Goal: Task Accomplishment & Management: Use online tool/utility

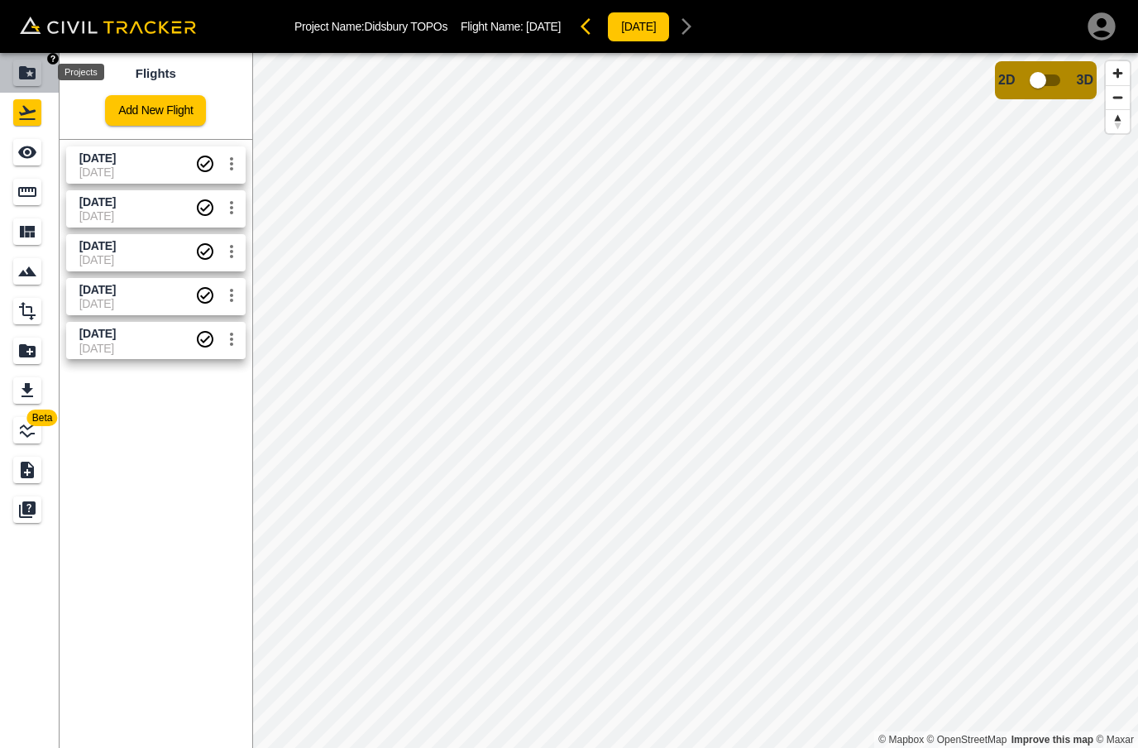
click at [20, 76] on icon "Projects" at bounding box center [27, 72] width 17 height 13
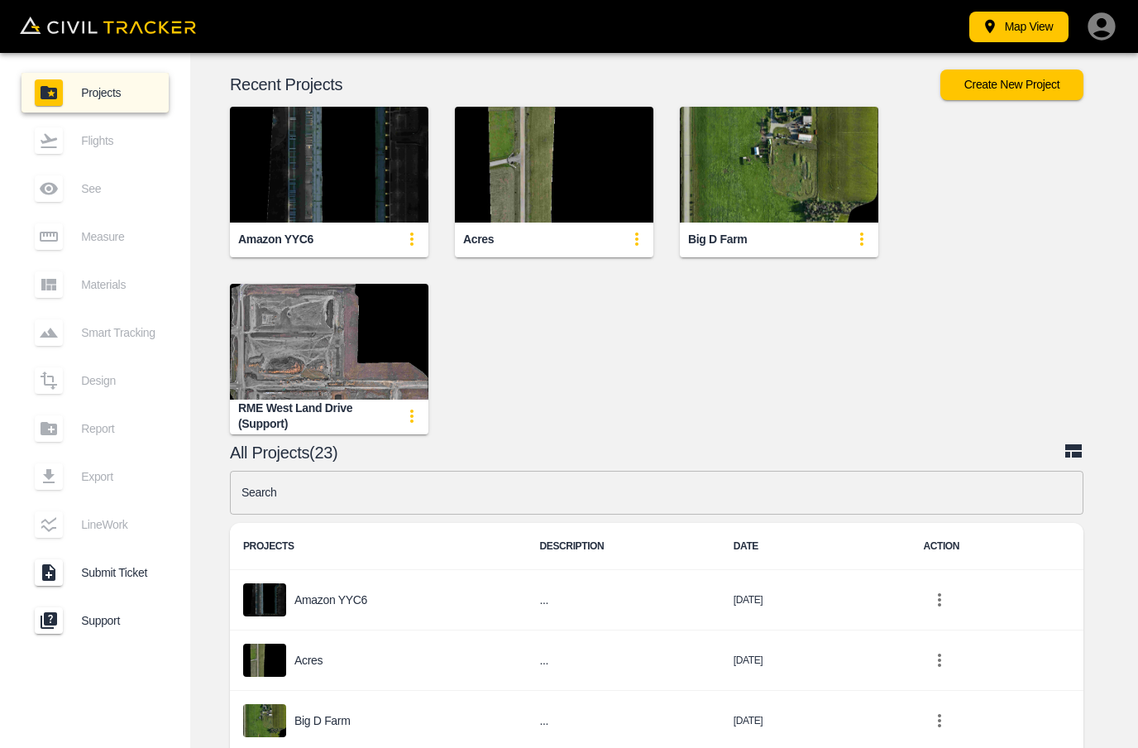
click at [780, 185] on img "button" at bounding box center [779, 165] width 199 height 116
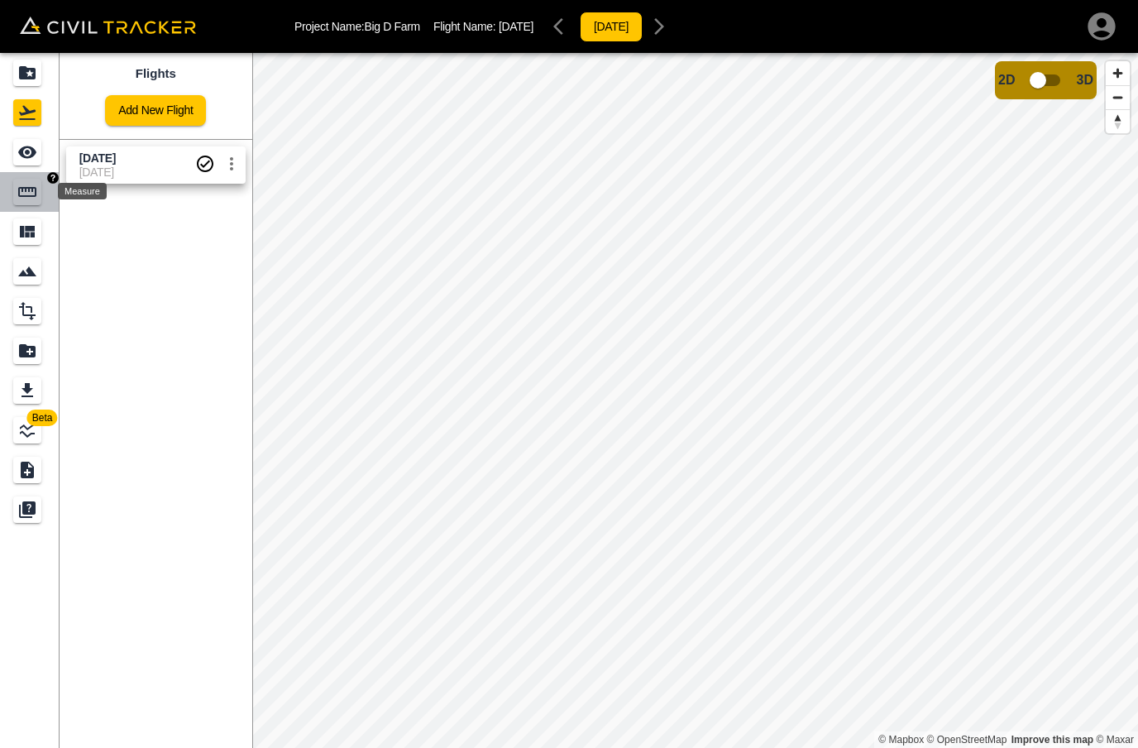
click at [17, 190] on div "Measure" at bounding box center [27, 192] width 28 height 26
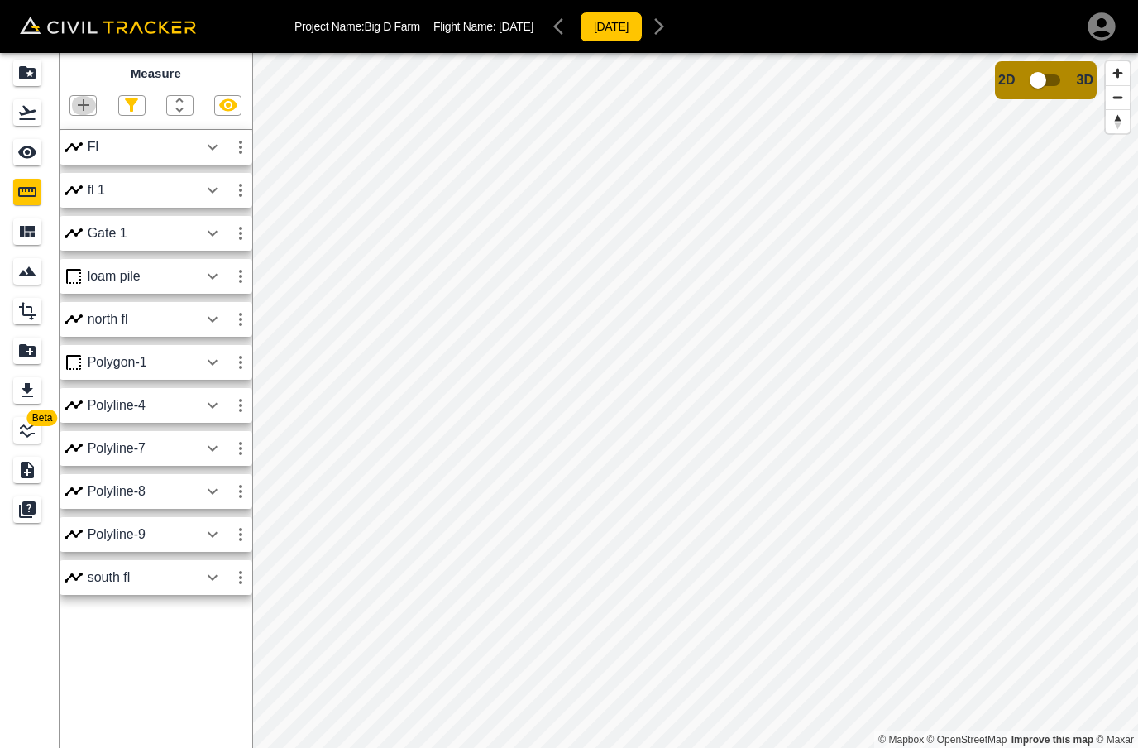
click at [79, 107] on icon "button" at bounding box center [84, 105] width 20 height 20
click at [69, 156] on p "Polyline" at bounding box center [79, 157] width 38 height 13
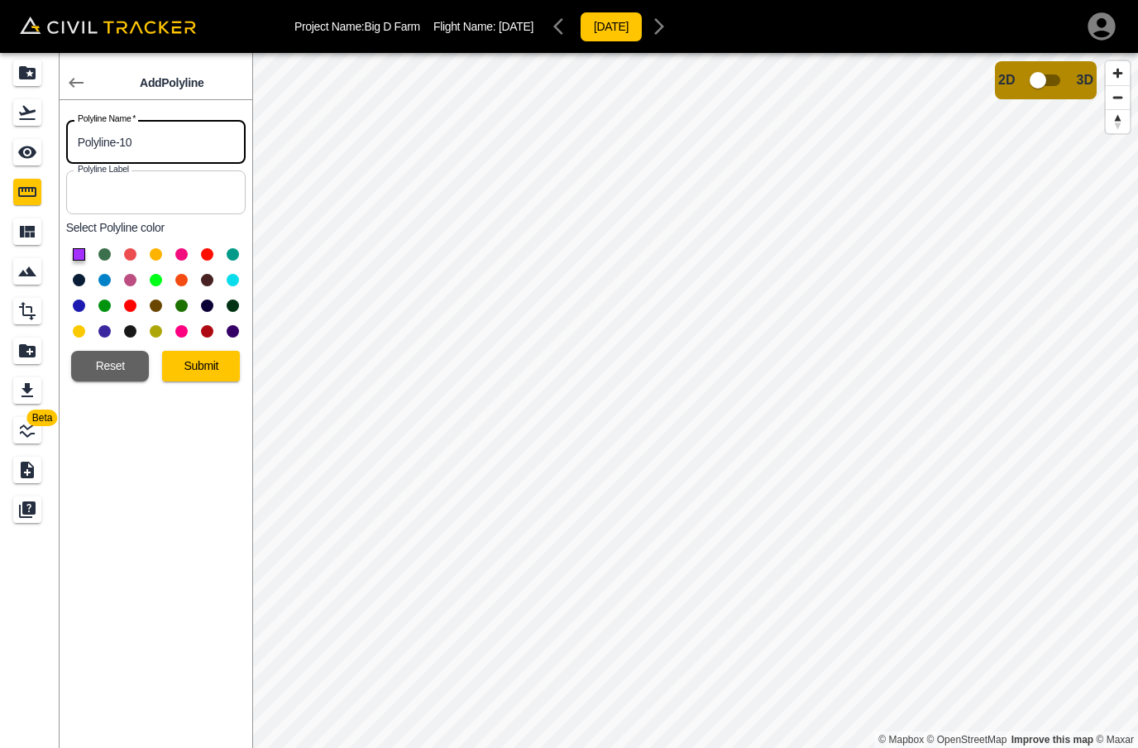
drag, startPoint x: 166, startPoint y: 136, endPoint x: 69, endPoint y: 142, distance: 97.8
click at [70, 143] on input "Polyline-10" at bounding box center [156, 142] width 180 height 44
type input "P"
type input "Round End"
click at [218, 370] on button "Submit" at bounding box center [201, 366] width 78 height 31
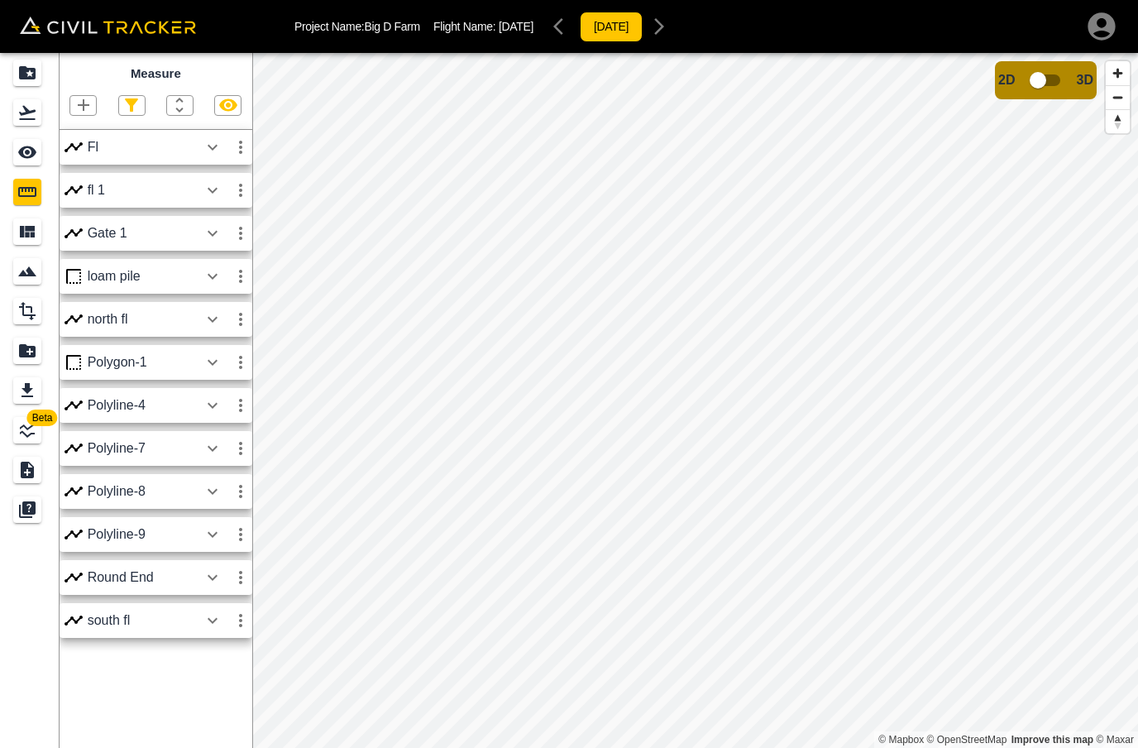
click at [78, 102] on icon "button" at bounding box center [84, 105] width 20 height 20
click at [80, 158] on p "Polyline" at bounding box center [79, 157] width 38 height 13
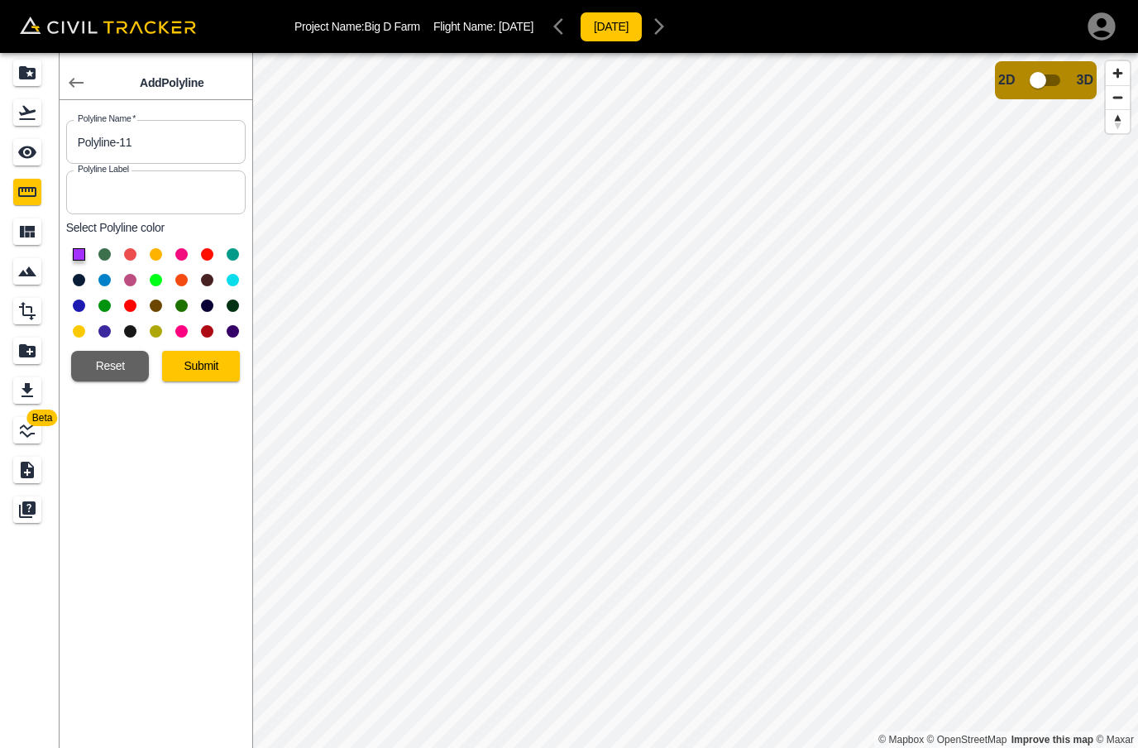
click at [146, 146] on input "Polyline-11" at bounding box center [156, 142] width 180 height 44
drag, startPoint x: 146, startPoint y: 146, endPoint x: 85, endPoint y: 146, distance: 60.4
click at [85, 148] on input "Polyline-11" at bounding box center [156, 142] width 180 height 44
type input "P"
type input "Alley"
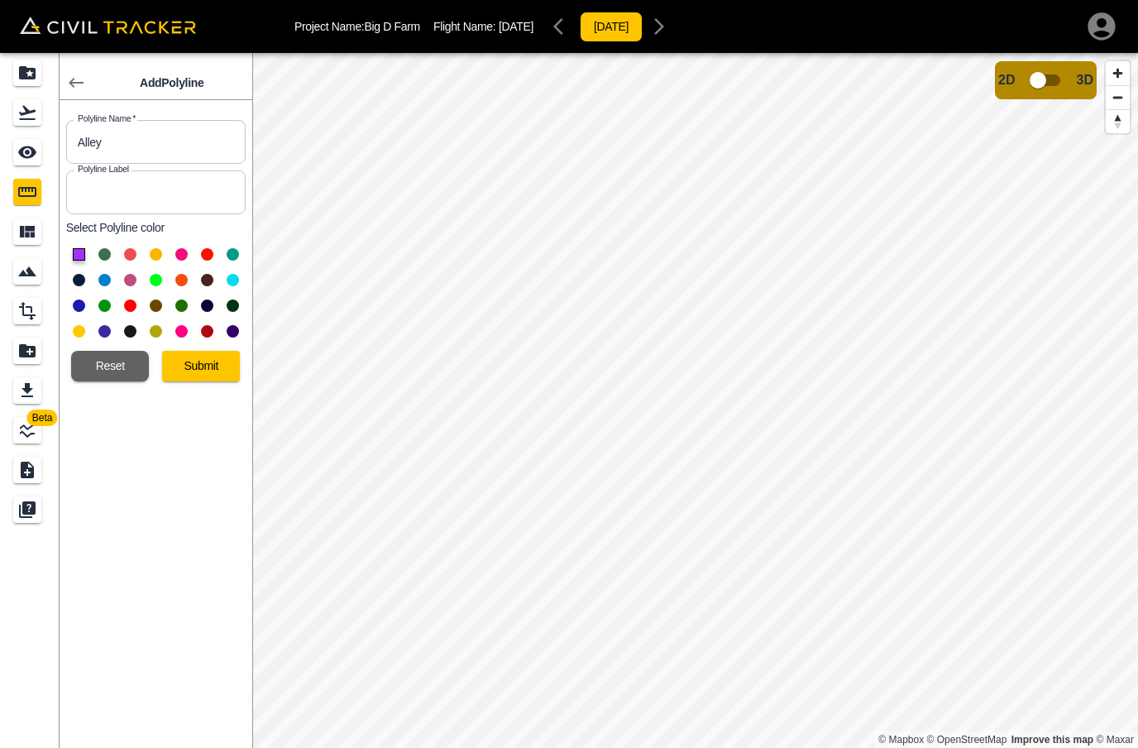
click at [156, 309] on button at bounding box center [156, 305] width 12 height 12
click at [186, 366] on button "Submit" at bounding box center [201, 366] width 78 height 31
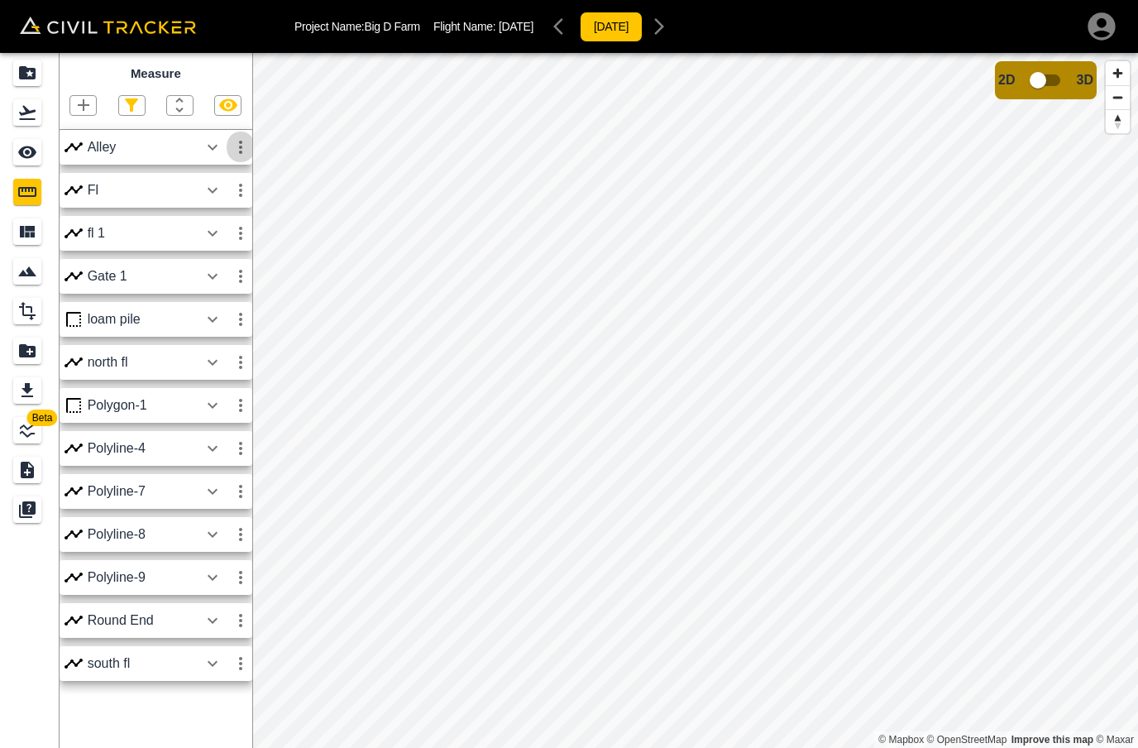
click at [234, 148] on icon "button" at bounding box center [241, 147] width 20 height 20
click at [208, 210] on div at bounding box center [185, 209] width 46 height 33
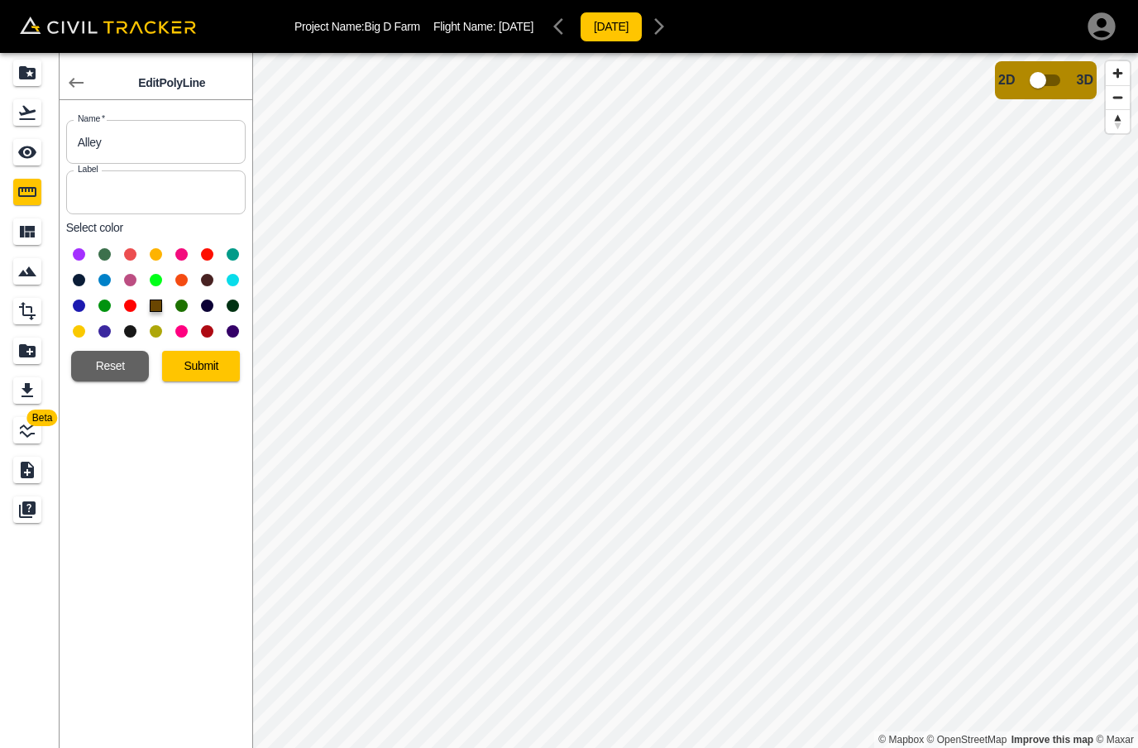
click at [157, 278] on button at bounding box center [156, 280] width 12 height 12
click at [197, 367] on button "Submit" at bounding box center [201, 366] width 78 height 31
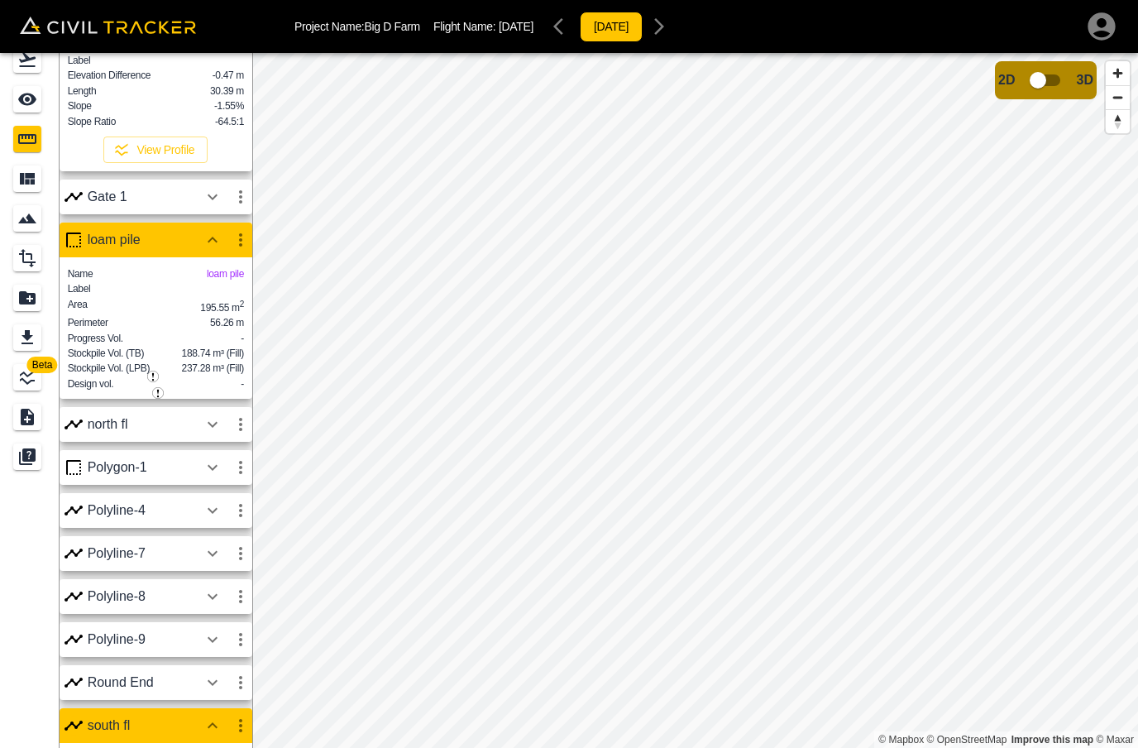
scroll to position [162, 0]
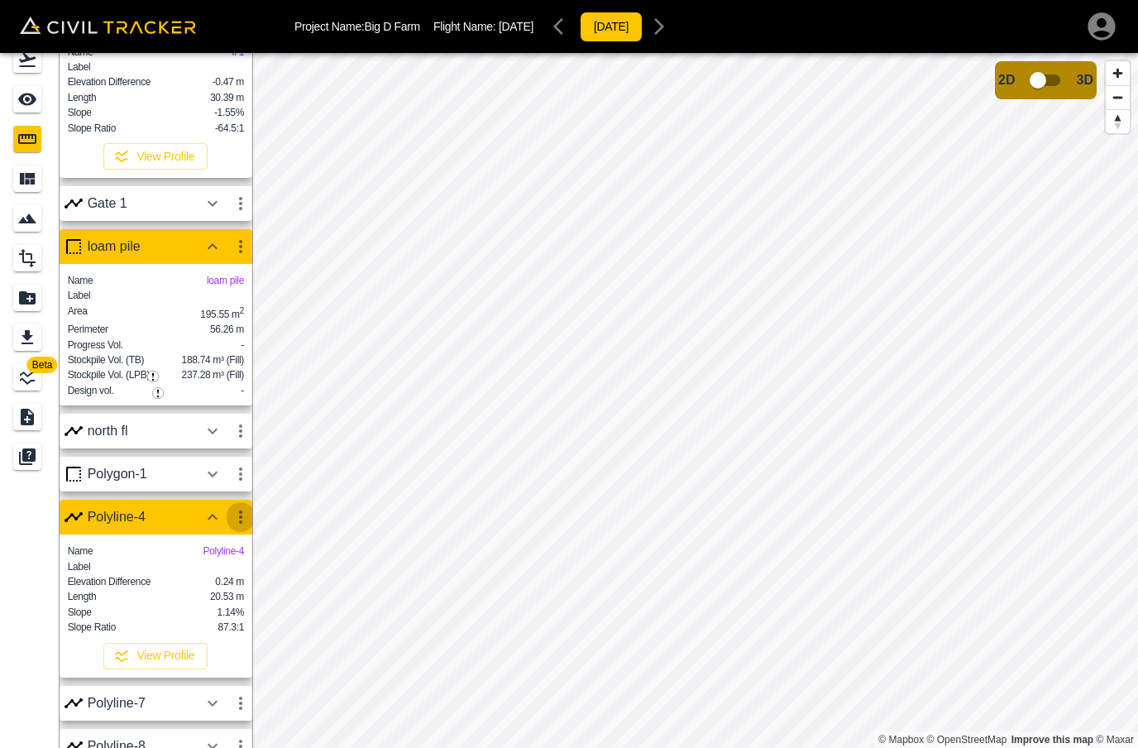
click at [242, 527] on icon "button" at bounding box center [241, 517] width 20 height 20
click at [219, 598] on h6 "Edit" at bounding box center [224, 598] width 33 height 10
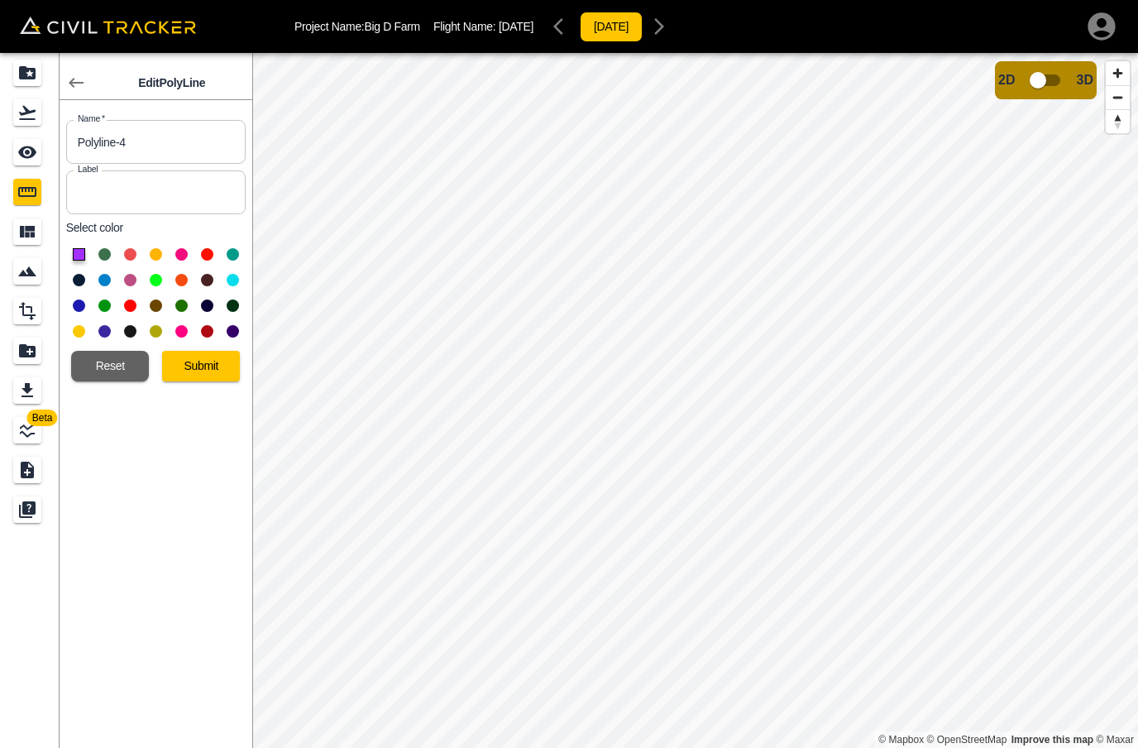
click at [201, 365] on button "Submit" at bounding box center [201, 366] width 78 height 31
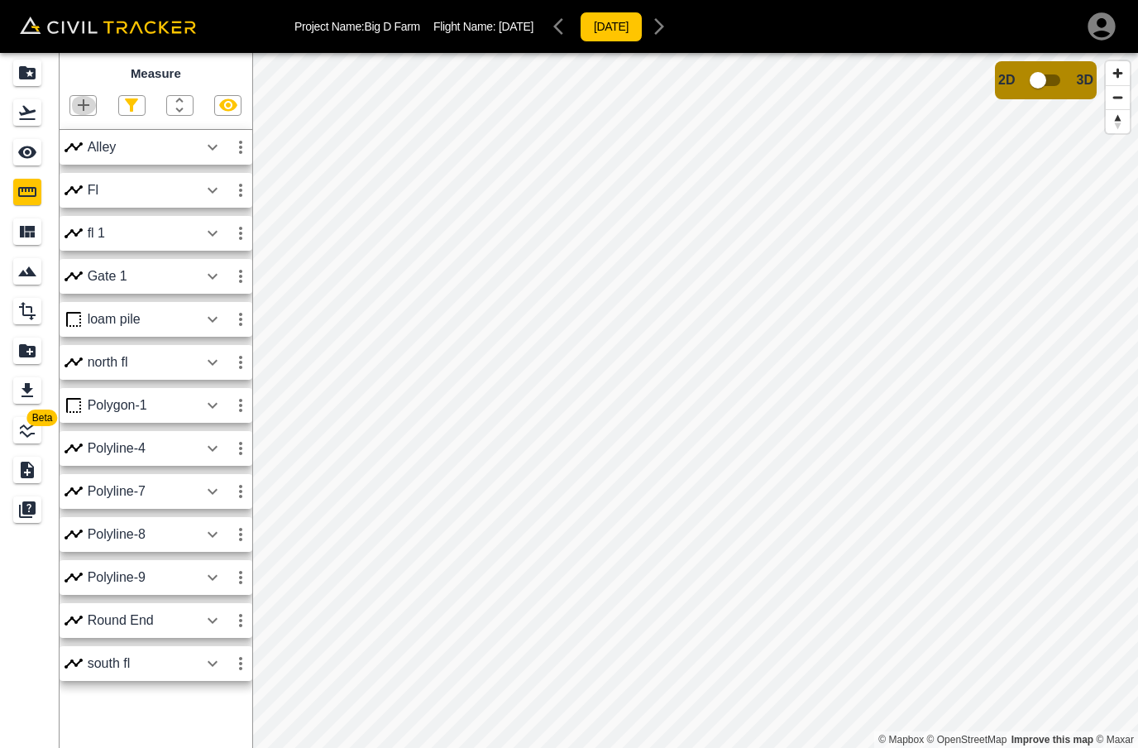
click at [92, 104] on icon "button" at bounding box center [84, 105] width 20 height 20
click at [73, 184] on p "Polygon" at bounding box center [80, 182] width 40 height 13
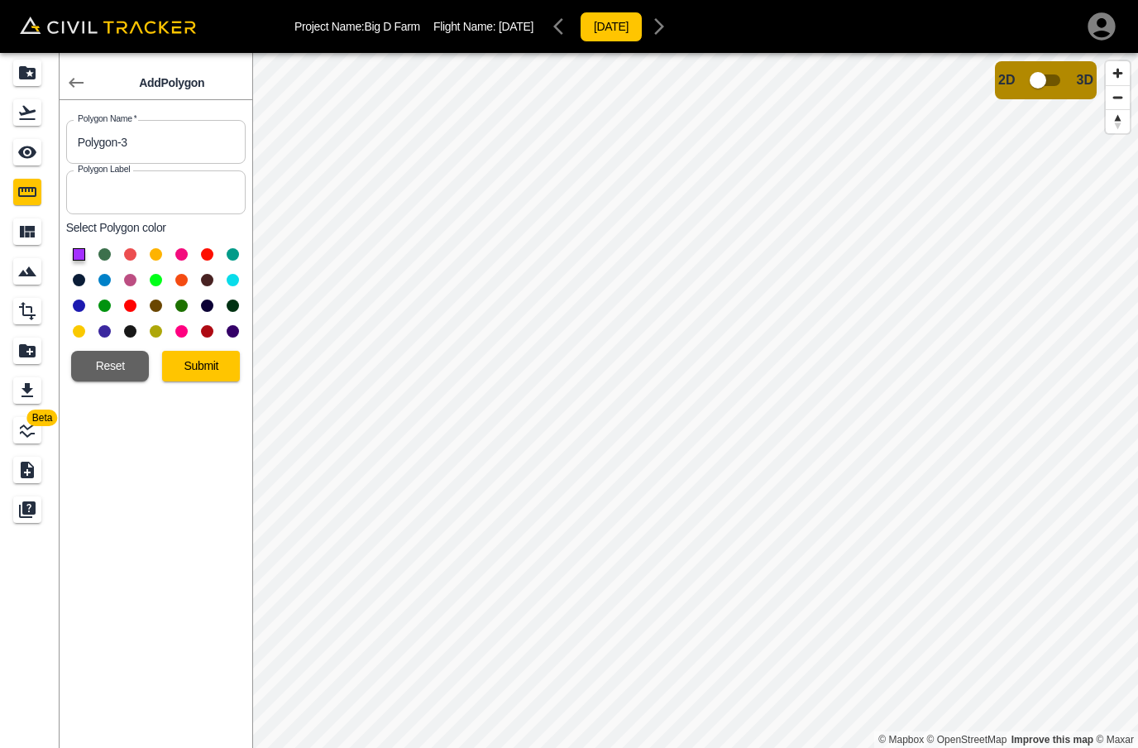
click at [189, 136] on input "Polygon-3" at bounding box center [156, 142] width 180 height 44
type input "P"
type input "Sqeeze"
click at [155, 328] on button at bounding box center [156, 331] width 12 height 12
click at [185, 356] on button "Submit" at bounding box center [201, 366] width 78 height 31
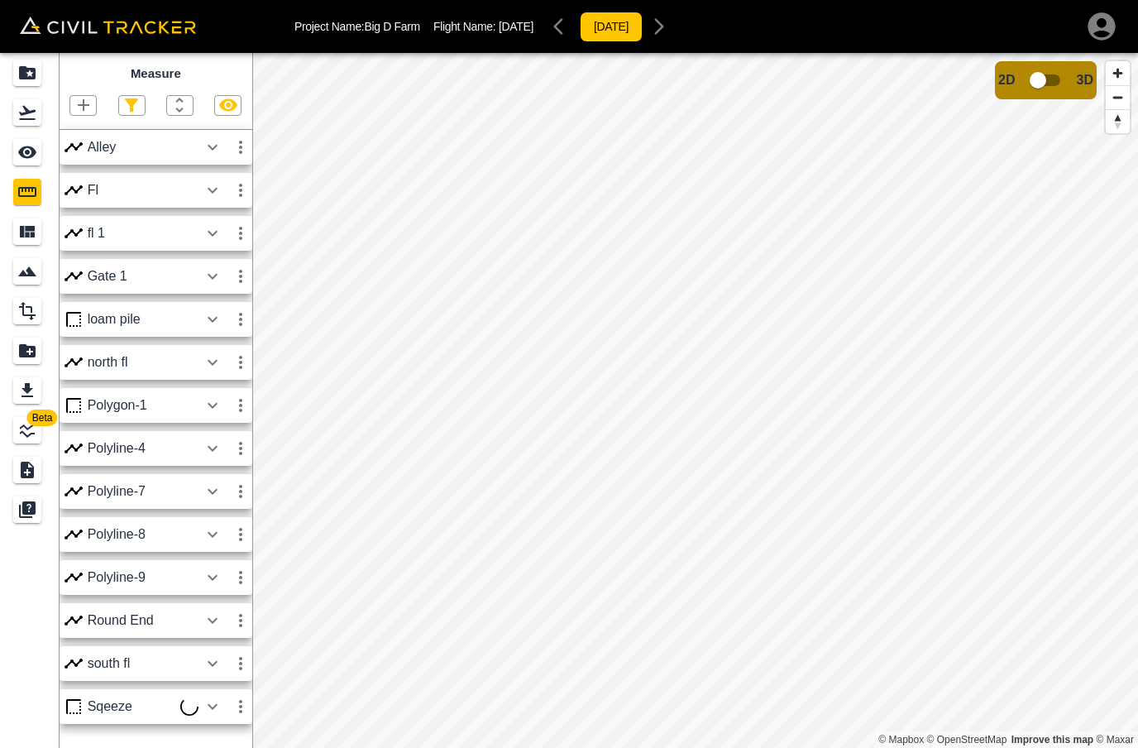
click at [93, 108] on icon "button" at bounding box center [84, 105] width 20 height 20
click at [84, 164] on p "Polyline" at bounding box center [79, 157] width 38 height 13
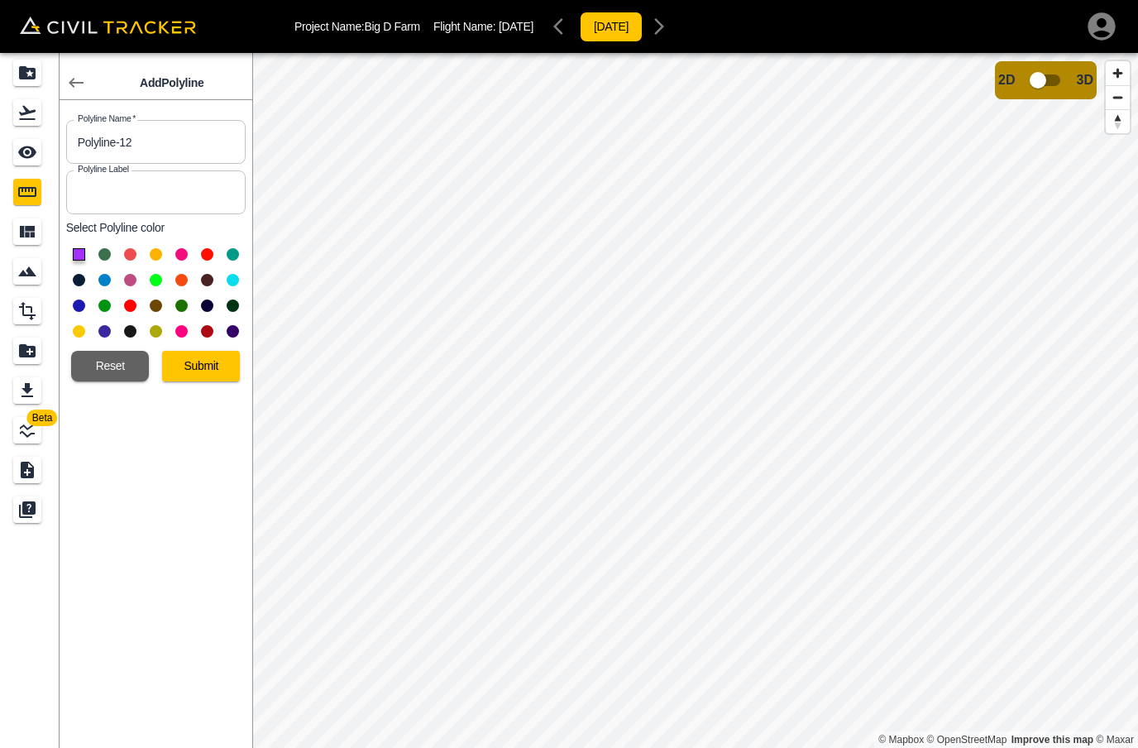
click at [153, 280] on button at bounding box center [156, 280] width 12 height 12
click at [139, 146] on input "Polyline-12" at bounding box center [156, 142] width 180 height 44
type input "P"
type input "Gate"
click at [203, 371] on button "Submit" at bounding box center [201, 366] width 78 height 31
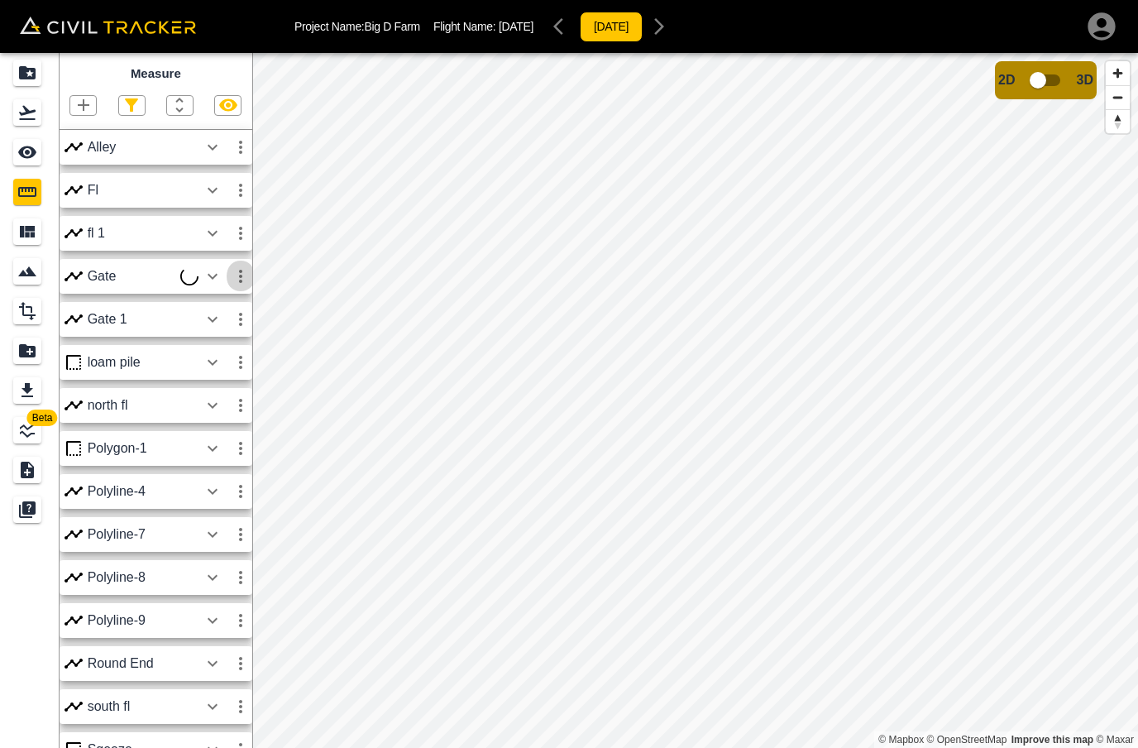
click at [248, 272] on icon "button" at bounding box center [241, 276] width 20 height 20
click at [215, 334] on h6 "Edit" at bounding box center [224, 338] width 33 height 10
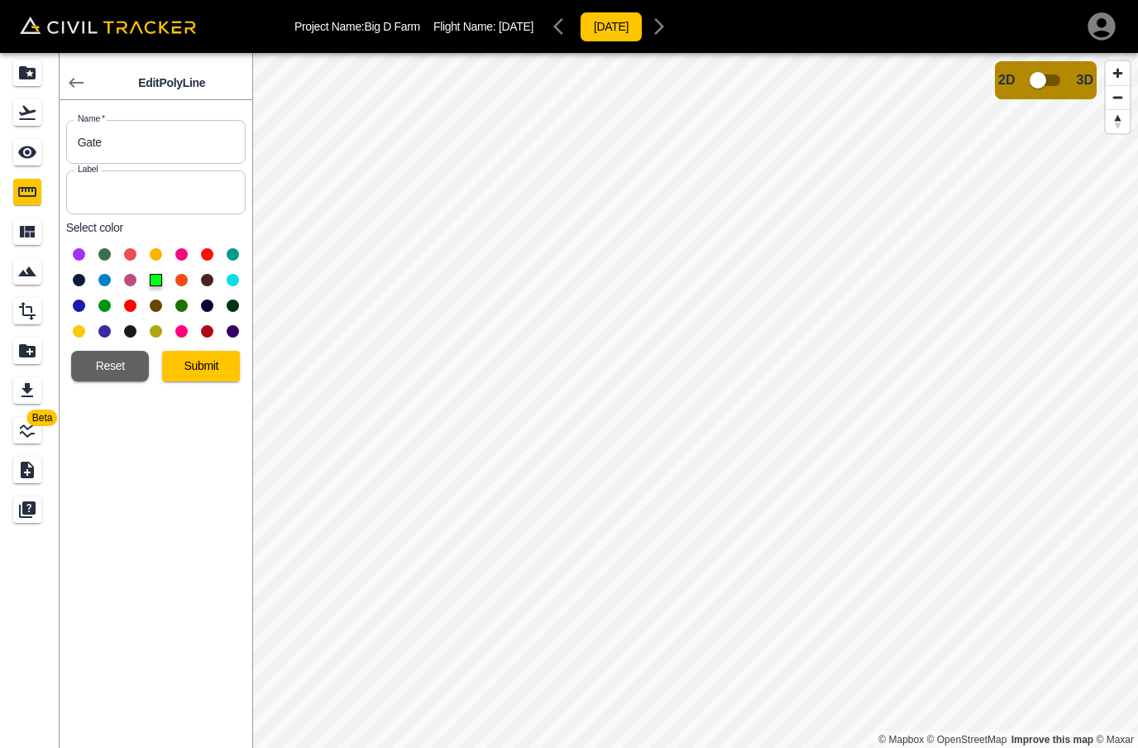
click at [208, 371] on button "Submit" at bounding box center [201, 366] width 78 height 31
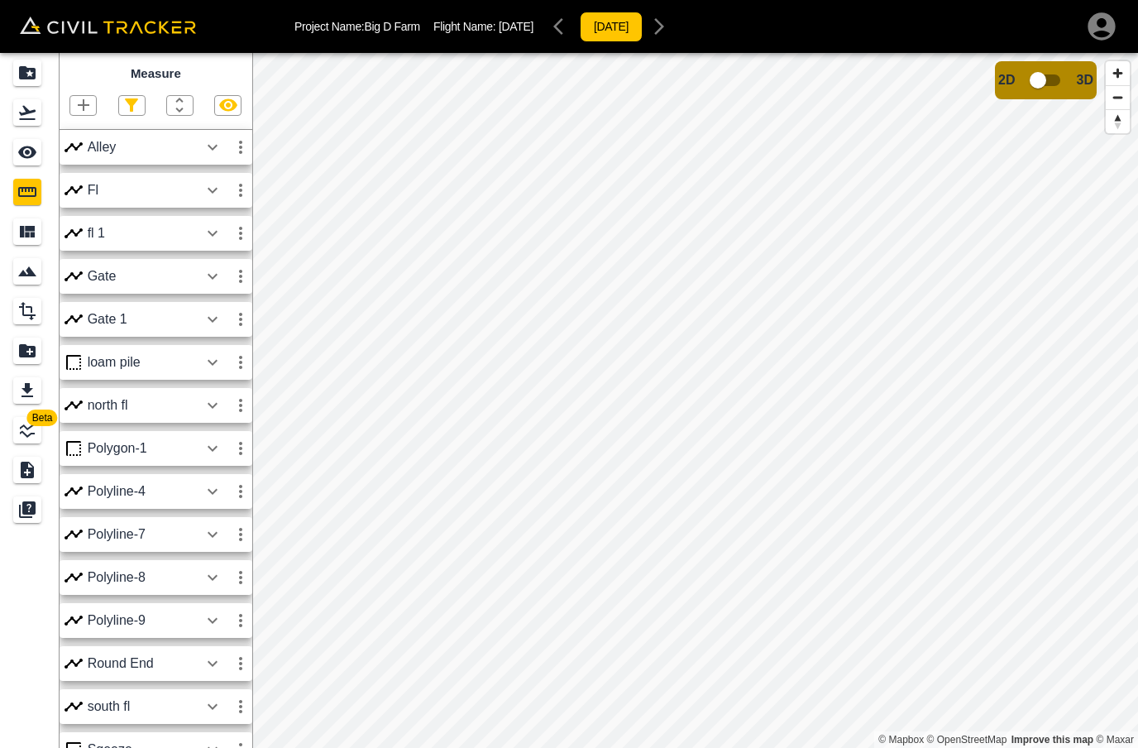
click at [213, 276] on icon "button" at bounding box center [213, 276] width 10 height 6
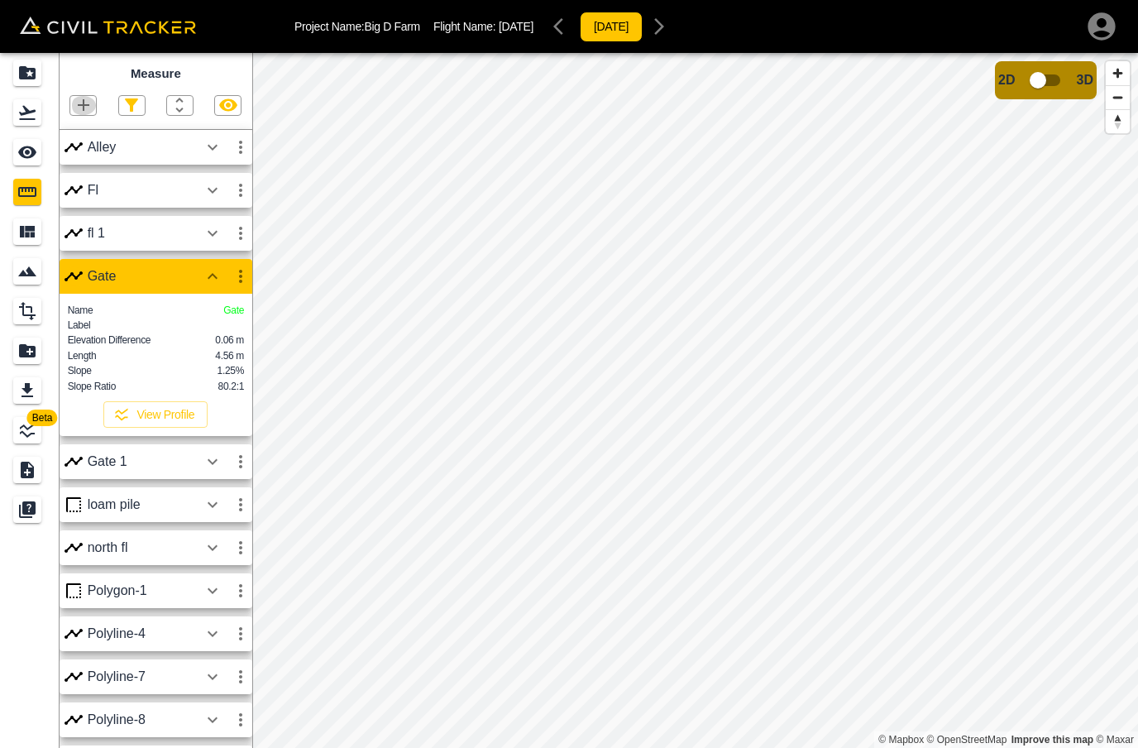
click at [85, 100] on icon "button" at bounding box center [84, 105] width 20 height 20
click at [68, 160] on p "Polyline" at bounding box center [79, 157] width 38 height 13
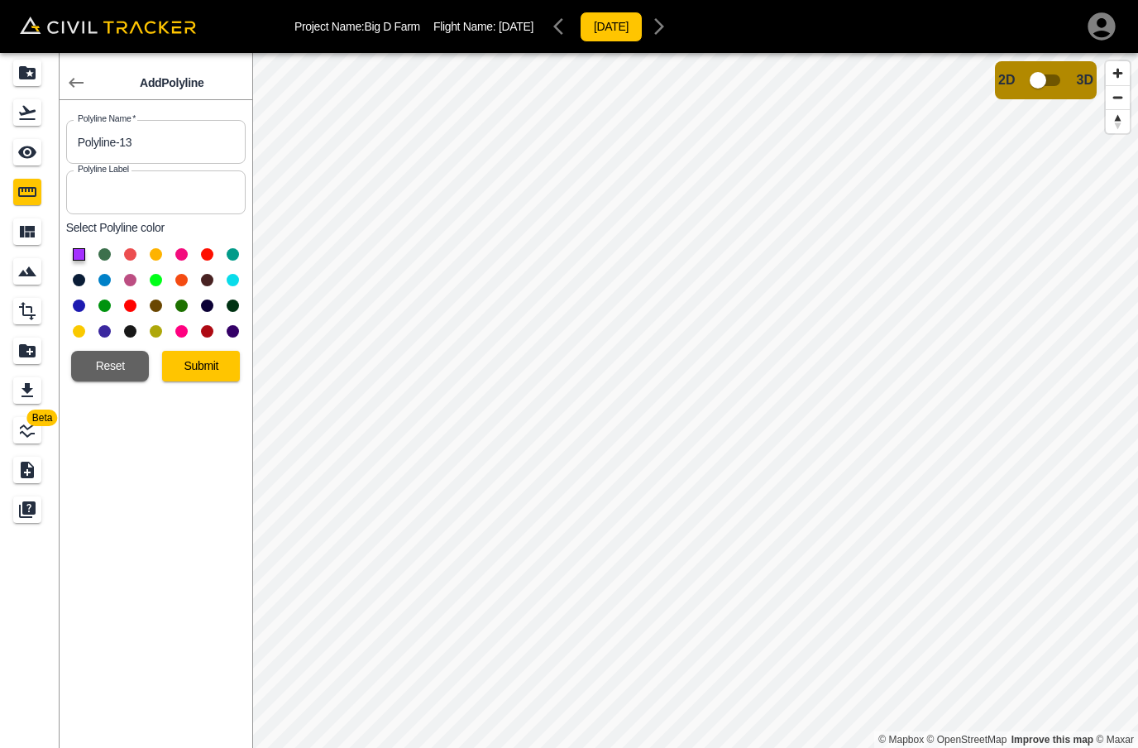
click at [202, 368] on button "Submit" at bounding box center [201, 366] width 78 height 31
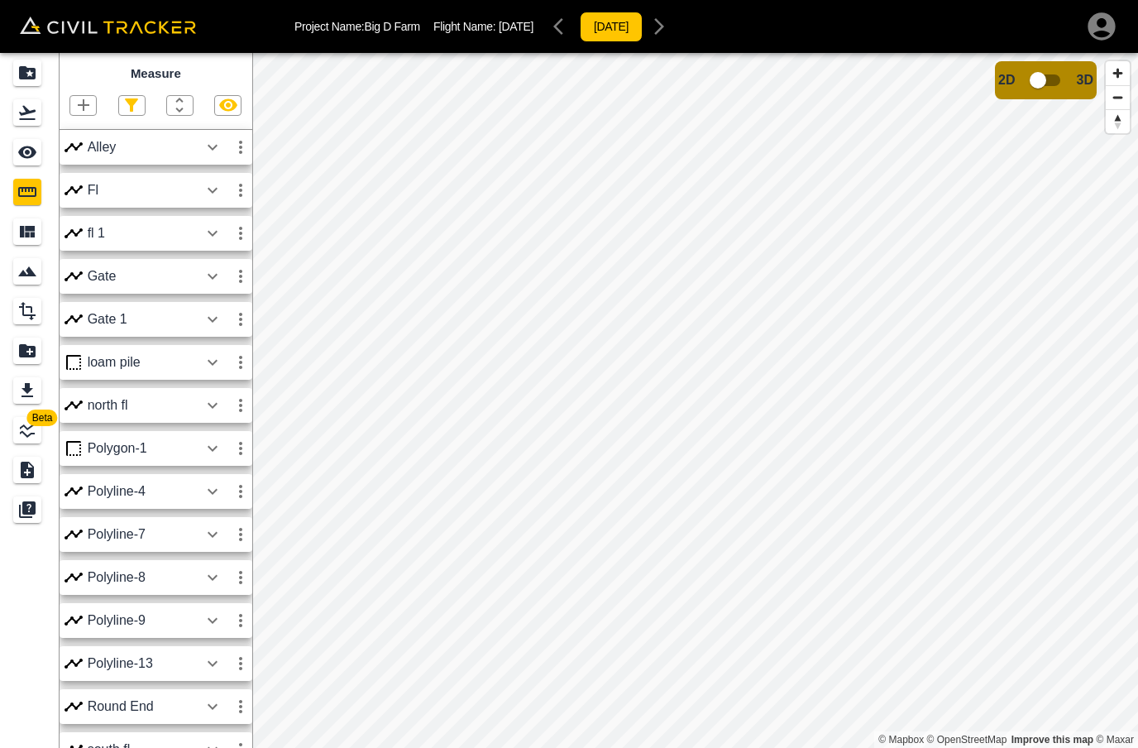
click at [79, 98] on icon "button" at bounding box center [84, 105] width 20 height 20
click at [82, 158] on p "Polyline" at bounding box center [79, 157] width 38 height 13
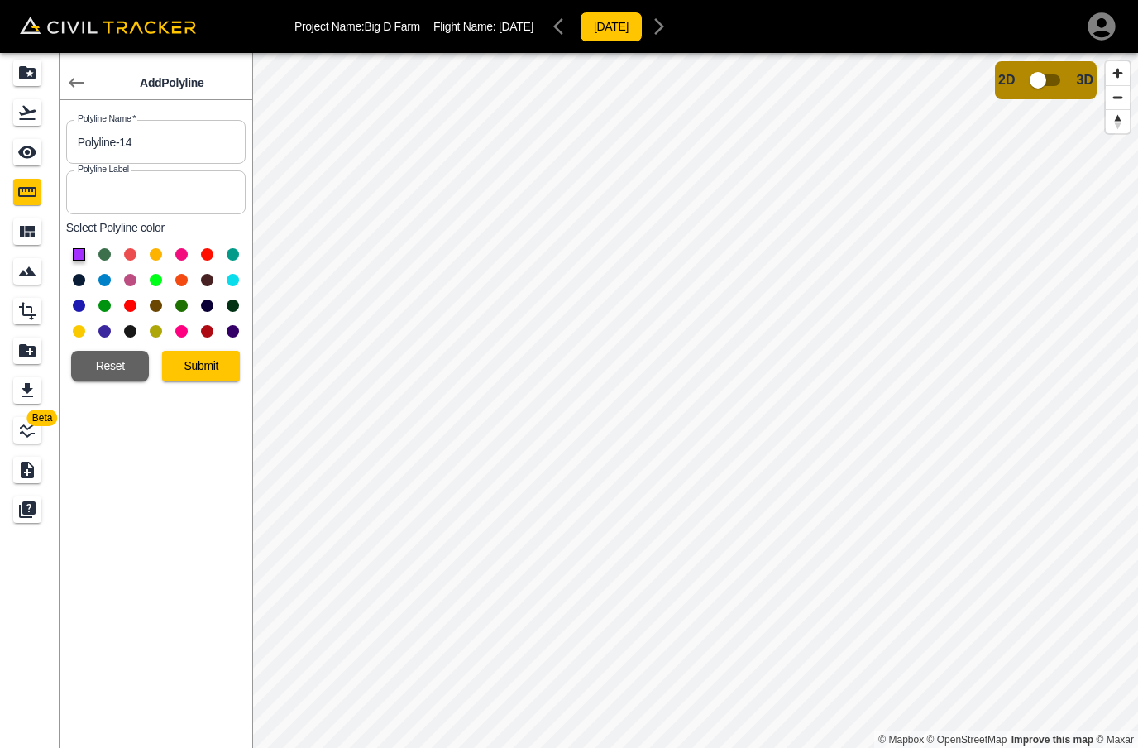
click at [210, 365] on button "Submit" at bounding box center [201, 366] width 78 height 31
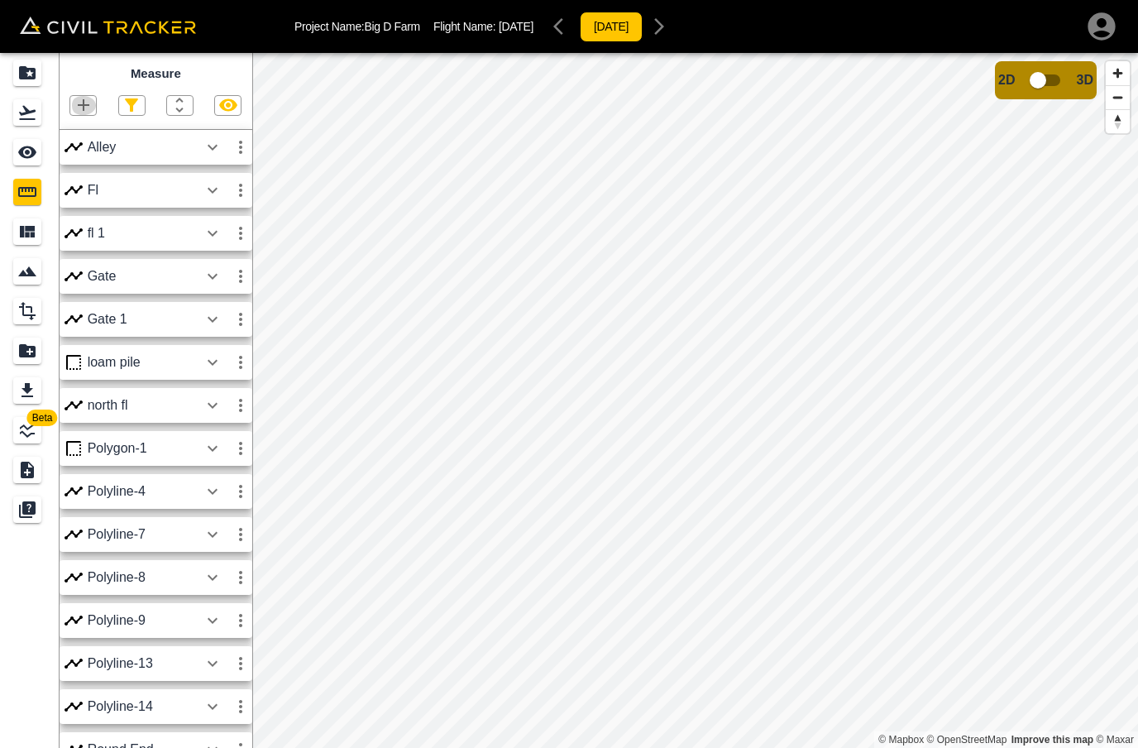
click at [88, 104] on icon "button" at bounding box center [84, 105] width 20 height 20
click at [87, 161] on p "Polyline" at bounding box center [79, 157] width 38 height 13
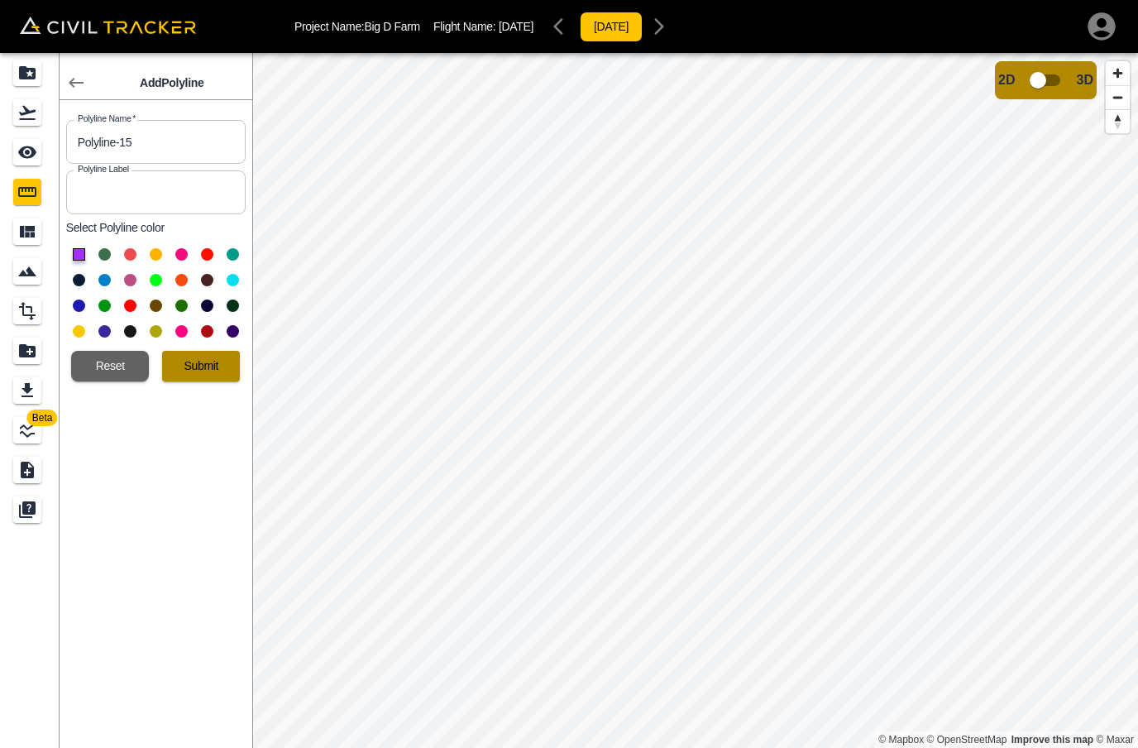
click at [189, 363] on button "Submit" at bounding box center [201, 366] width 78 height 31
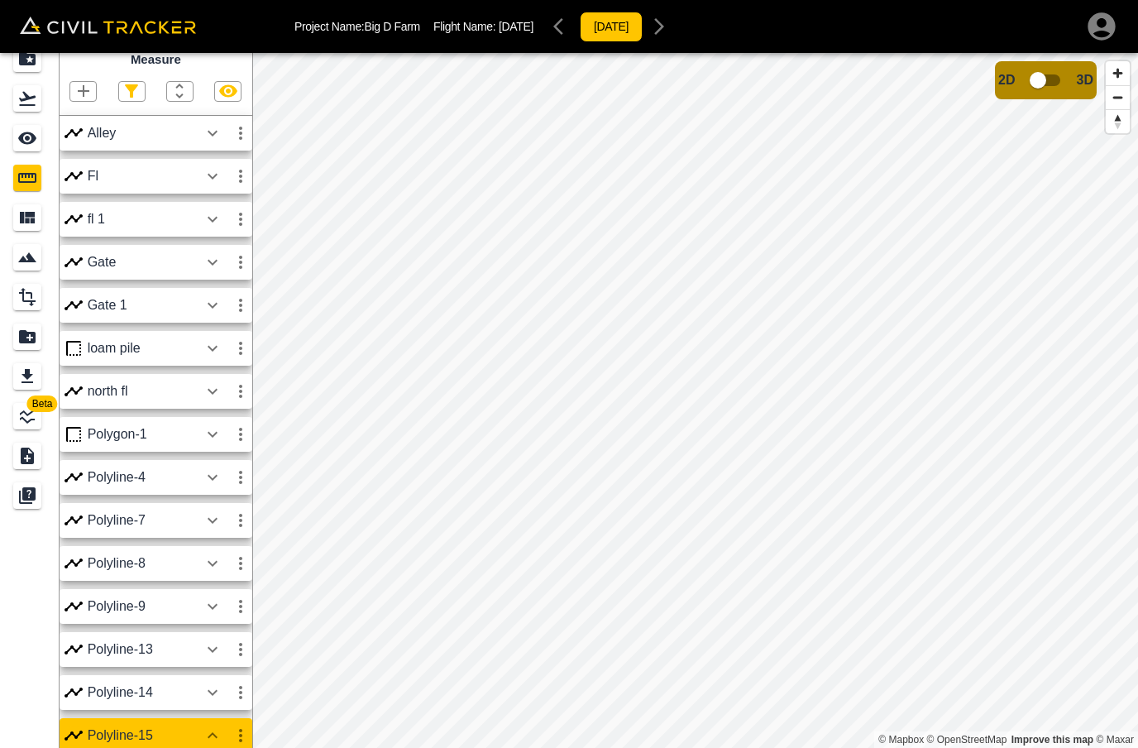
scroll to position [18, 0]
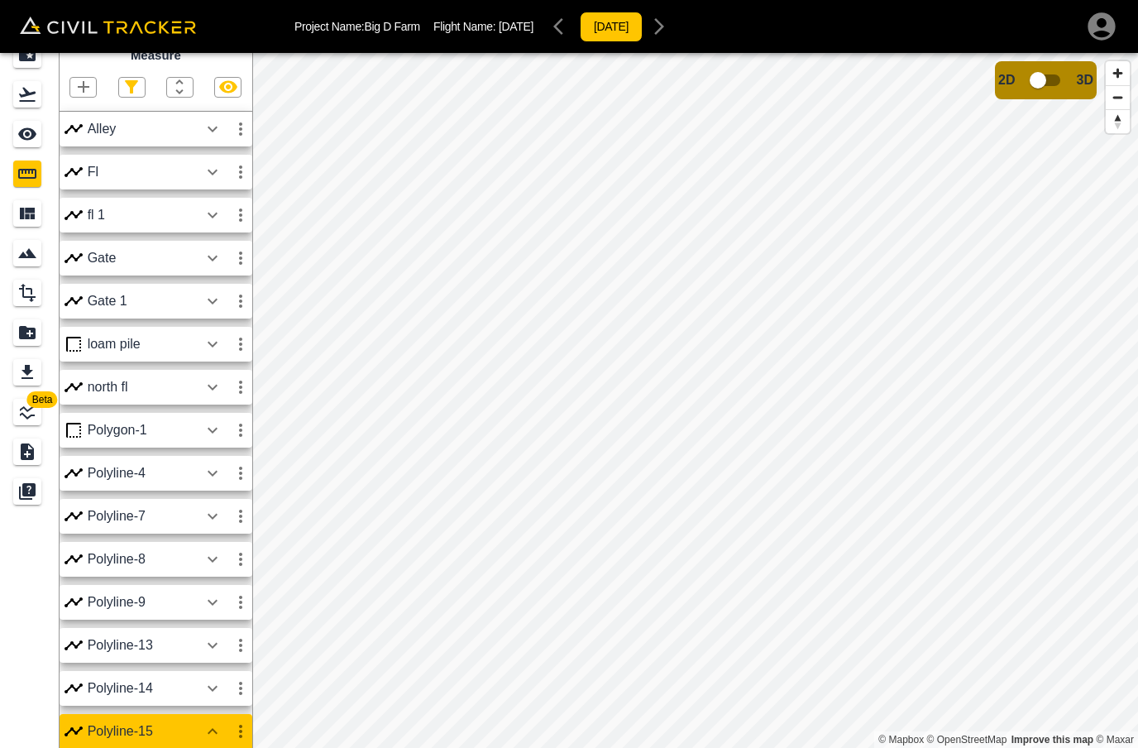
click at [84, 84] on icon "button" at bounding box center [84, 87] width 12 height 12
click at [65, 136] on p "Polyline" at bounding box center [79, 139] width 38 height 13
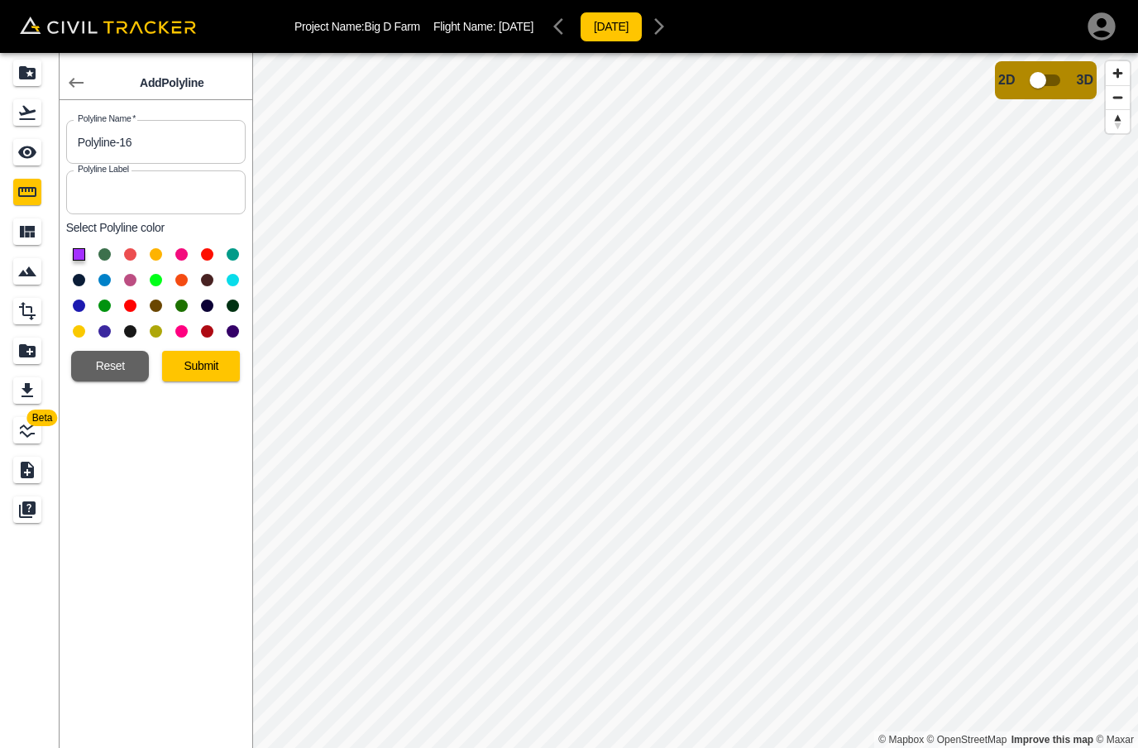
click at [194, 367] on button "Submit" at bounding box center [201, 366] width 78 height 31
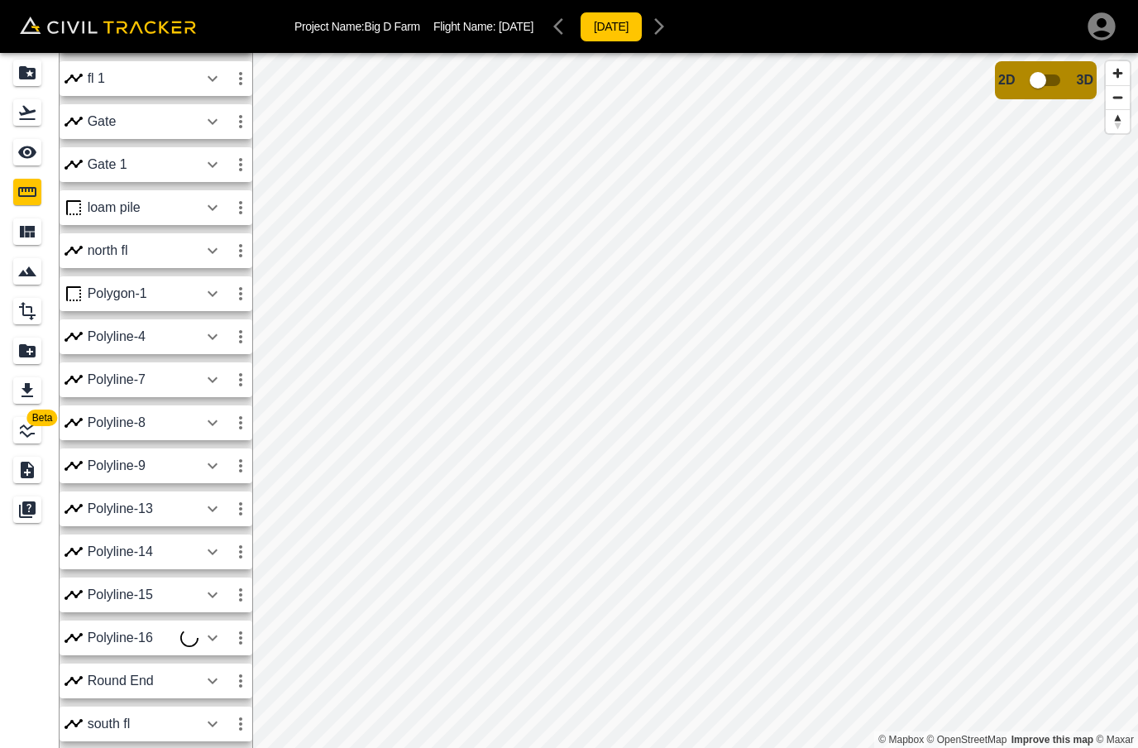
scroll to position [154, 0]
click at [218, 639] on icon "button" at bounding box center [213, 639] width 20 height 20
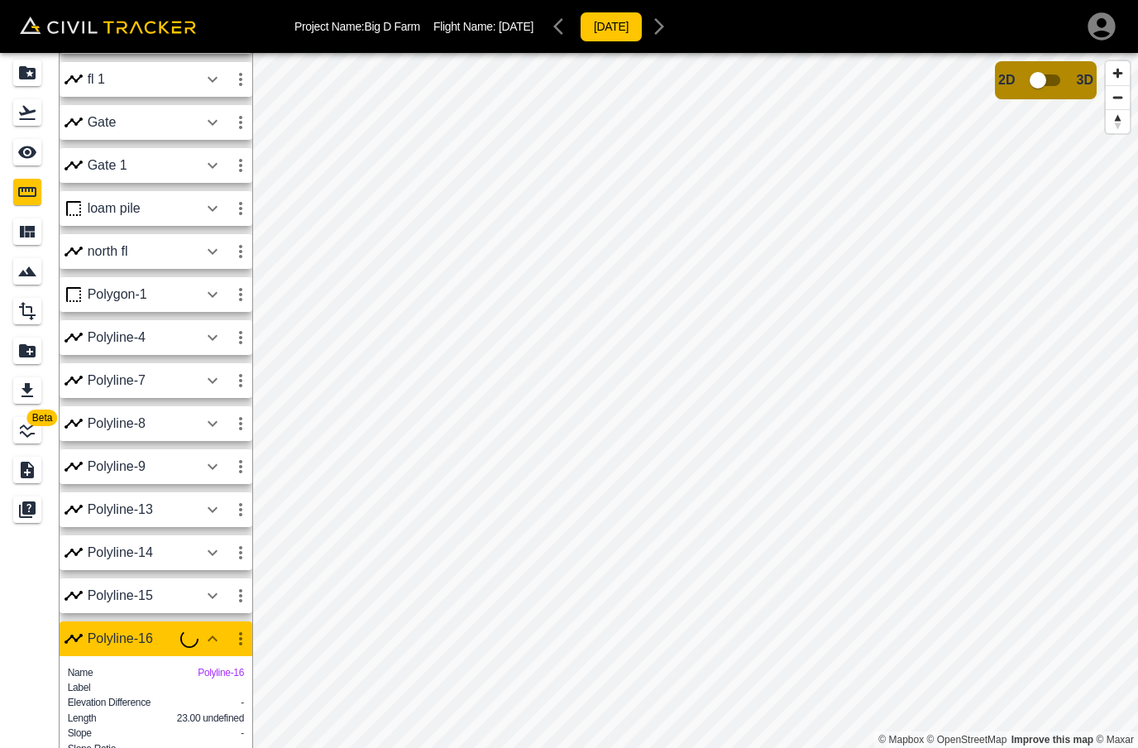
click at [216, 639] on icon "button" at bounding box center [213, 638] width 10 height 6
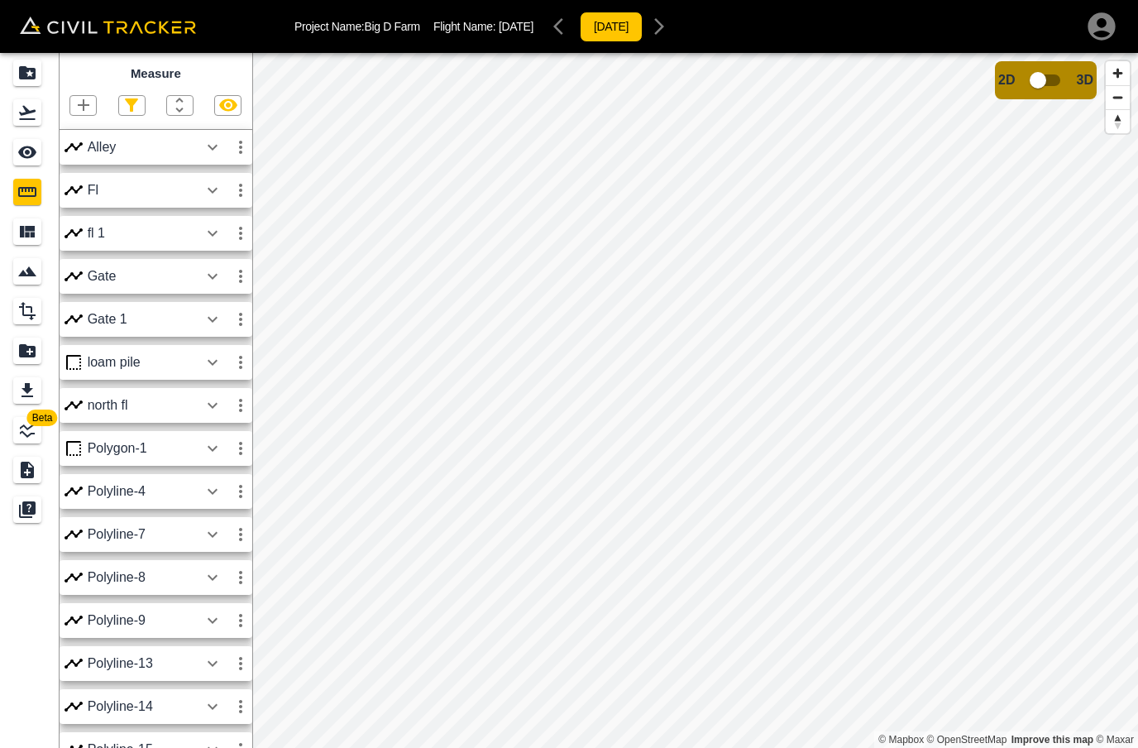
scroll to position [0, 0]
click at [75, 112] on icon "button" at bounding box center [84, 105] width 20 height 20
click at [63, 156] on p "Polyline" at bounding box center [79, 157] width 38 height 13
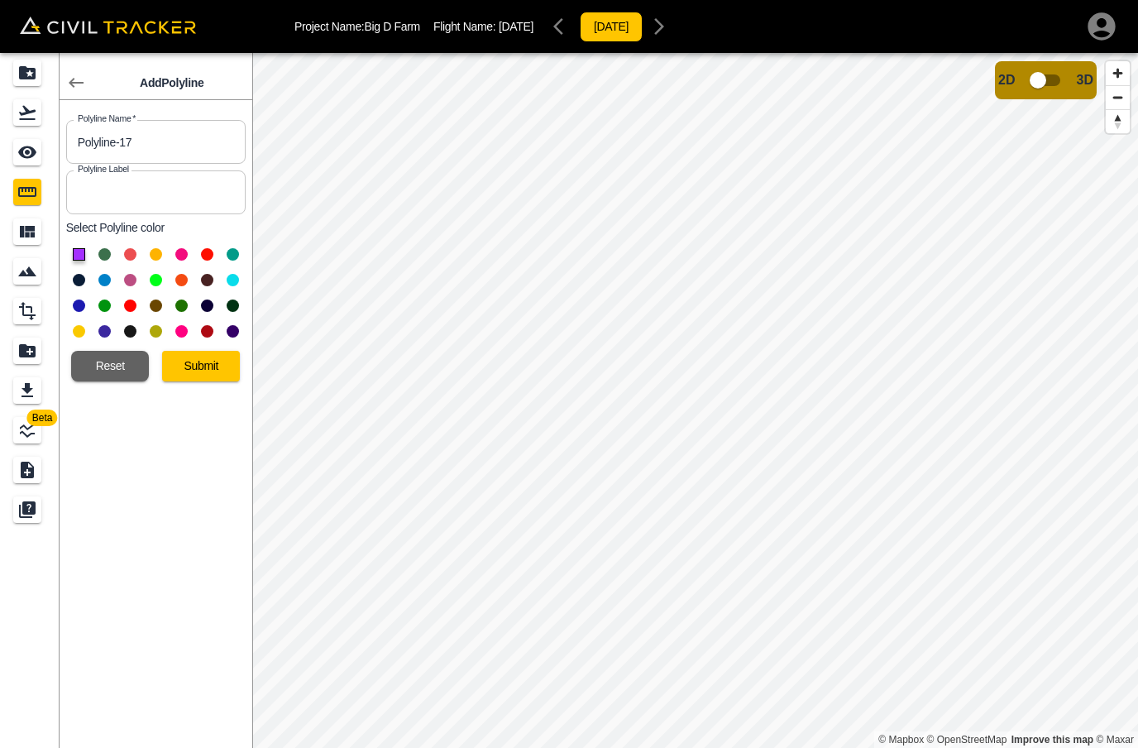
click at [203, 357] on button "Submit" at bounding box center [201, 366] width 78 height 31
